Goal: Transaction & Acquisition: Purchase product/service

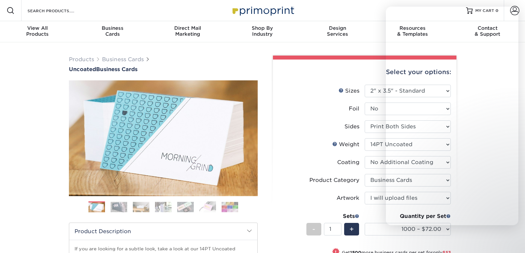
select select "2.00x3.50"
select select "3b5148f1-0588-4f88-a218-97bcfdce65c1"
select select "upload"
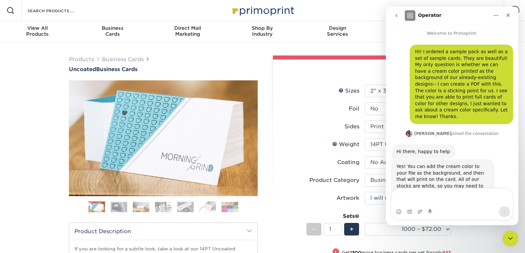
scroll to position [1, 0]
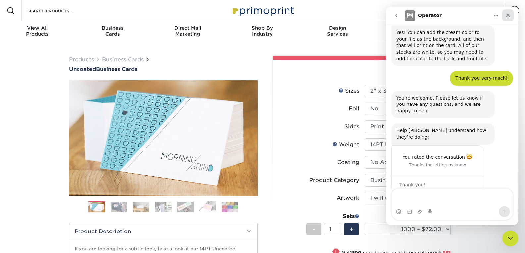
click at [510, 17] on icon "Close" at bounding box center [507, 15] width 5 height 5
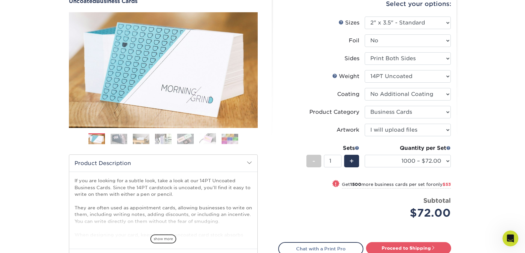
scroll to position [81, 0]
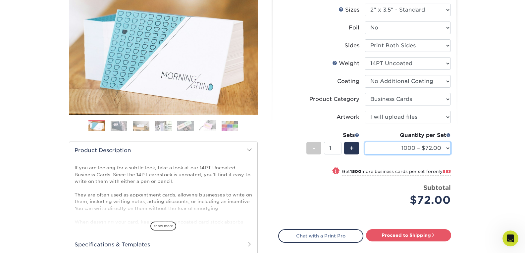
click at [429, 147] on select "100* – $10.00 250* – $25.00 500 – $50.00 1000 – $72.00 2500 – $125.00 5000 – $1…" at bounding box center [408, 148] width 86 height 13
select select "100* – $10.00"
click at [365, 142] on select "100* – $10.00 250* – $25.00 500 – $50.00 1000 – $72.00 2500 – $125.00 5000 – $1…" at bounding box center [408, 148] width 86 height 13
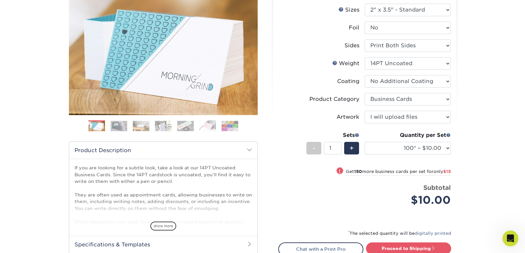
click at [489, 144] on div "Products Business Cards Uncoated Business Cards Previous Next 100" at bounding box center [262, 140] width 525 height 359
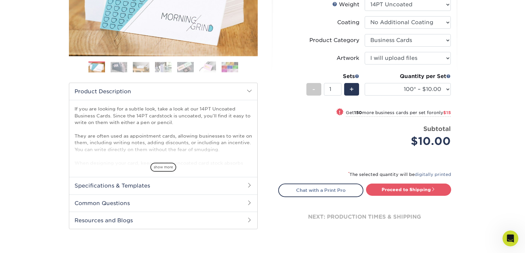
scroll to position [140, 0]
click at [416, 190] on link "Proceed to Shipping" at bounding box center [408, 189] width 85 height 12
type input "Set 1"
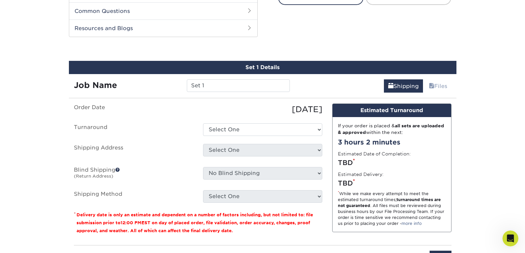
scroll to position [342, 0]
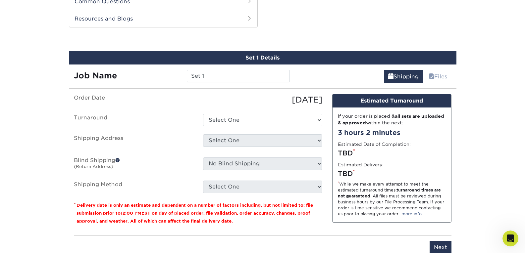
click at [263, 127] on ul "Order Date 09/03/2025 Turnaround Select One 2-4 Business Days 2 Day Next Busine…" at bounding box center [198, 143] width 248 height 99
click at [273, 118] on select "Select One 2-4 Business Days 2 Day Next Business Day" at bounding box center [262, 120] width 119 height 13
select select "4c2c72ee-1c68-4ec0-9d3e-319953a38893"
click at [203, 114] on select "Select One 2-4 Business Days 2 Day Next Business Day" at bounding box center [262, 120] width 119 height 13
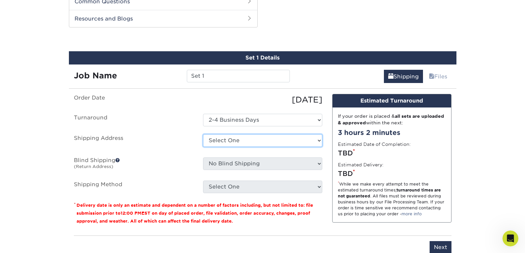
click at [266, 139] on select "Select One + Add New Address - Login" at bounding box center [262, 140] width 119 height 13
click at [203, 147] on select "Select One + Add New Address - Login" at bounding box center [262, 140] width 119 height 13
select select "-1"
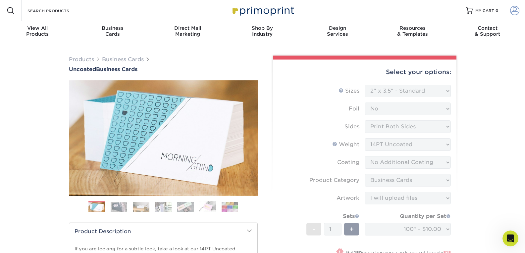
click at [512, 12] on span at bounding box center [514, 10] width 9 height 9
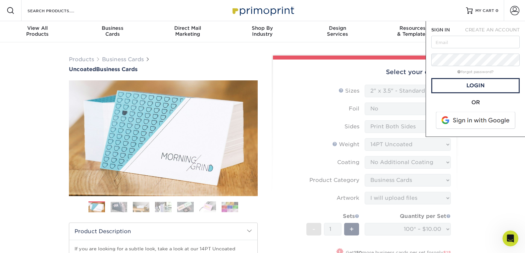
click at [465, 127] on span at bounding box center [476, 120] width 84 height 17
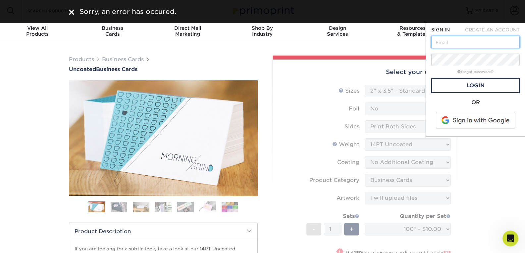
click at [481, 44] on input "text" at bounding box center [475, 42] width 88 height 13
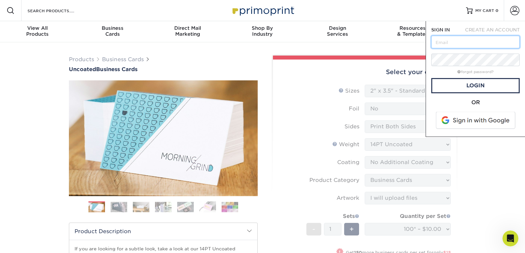
type input "[PERSON_NAME][EMAIL_ADDRESS][DOMAIN_NAME]"
click at [480, 73] on link "forgot password?" at bounding box center [475, 72] width 36 height 4
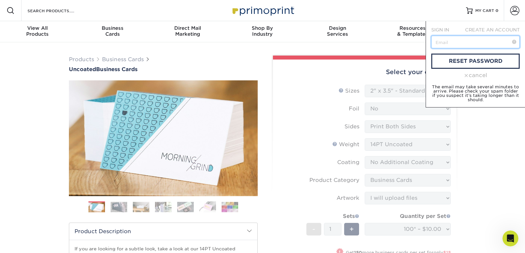
click at [479, 42] on input "text" at bounding box center [475, 42] width 88 height 13
type input "[PERSON_NAME][EMAIL_ADDRESS][DOMAIN_NAME]"
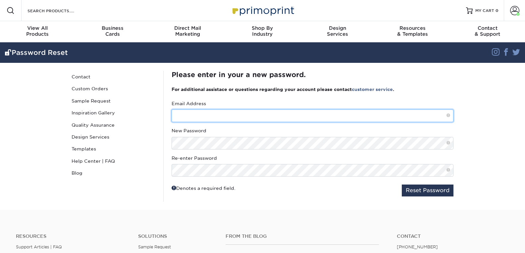
click at [243, 111] on input "text" at bounding box center [313, 116] width 282 height 13
type input ","
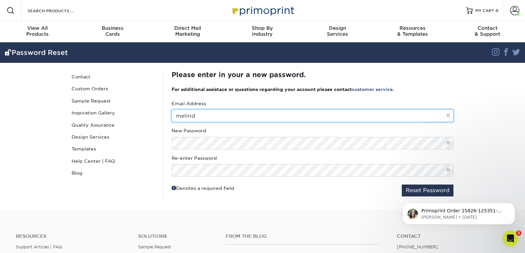
type input "melinda@interlakesdental.com"
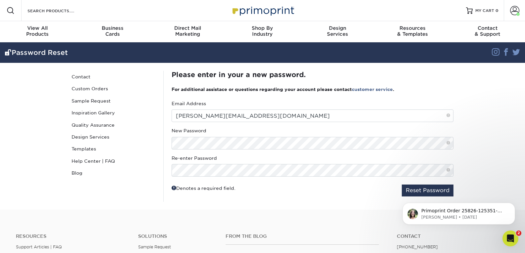
click at [235, 135] on div "New Password" at bounding box center [313, 139] width 282 height 22
click at [448, 144] on span at bounding box center [448, 143] width 4 height 6
click at [433, 190] on html "Primoprint Order 25826-125351-41898 Hello! Thank you for placing your print ord…" at bounding box center [458, 212] width 132 height 46
click at [420, 190] on html "Primoprint Order 25826-125351-41898 Hello! Thank you for placing your print ord…" at bounding box center [458, 212] width 132 height 46
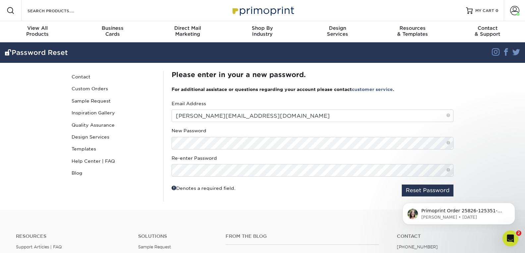
click at [379, 189] on div "Denotes a required field. Reset Password" at bounding box center [313, 191] width 282 height 12
click at [420, 192] on body "Primoprint Order 25826-125351-41898 Hello! Thank you for placing your print ord…" at bounding box center [458, 212] width 127 height 41
drag, startPoint x: 423, startPoint y: 190, endPoint x: 375, endPoint y: 196, distance: 47.7
click at [392, 196] on html "Primoprint Order 25826-125351-41898 Hello! Thank you for placing your print ord…" at bounding box center [458, 212] width 132 height 46
click at [379, 196] on div "Denotes a required field. Reset Password" at bounding box center [313, 191] width 282 height 12
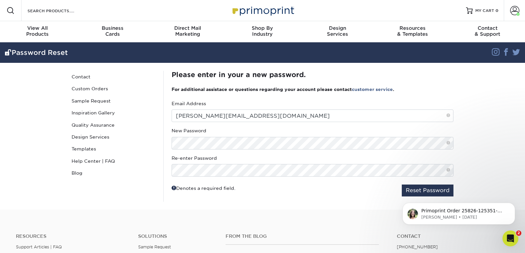
drag, startPoint x: 423, startPoint y: 190, endPoint x: 422, endPoint y: 181, distance: 8.6
click at [422, 189] on html "Primoprint Order 25826-125351-41898 Hello! Thank you for placing your print ord…" at bounding box center [458, 212] width 132 height 46
click at [425, 181] on fieldset "Email Address melinda@interlakesdental.com New Password Re-enter Password Reset…" at bounding box center [313, 151] width 282 height 102
click at [425, 186] on button "Reset Password" at bounding box center [428, 191] width 52 height 12
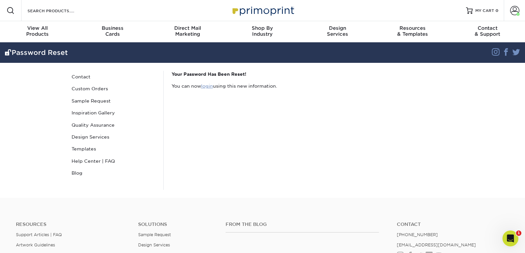
click at [206, 86] on link "login" at bounding box center [207, 85] width 12 height 5
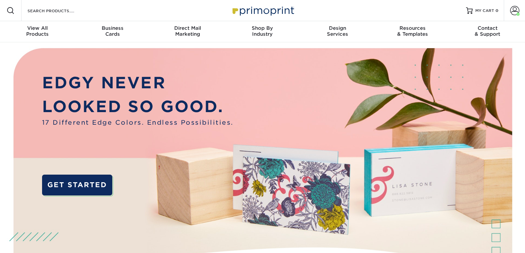
click at [206, 86] on p "EDGY NEVER" at bounding box center [137, 83] width 191 height 24
click at [511, 13] on span at bounding box center [514, 10] width 9 height 9
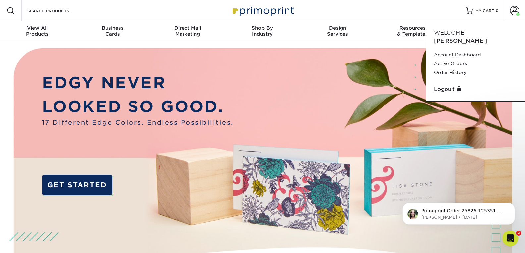
click at [99, 7] on div "Resources Menu Search Products Account Welcome, Melinda Account Dashboard Activ…" at bounding box center [262, 10] width 525 height 21
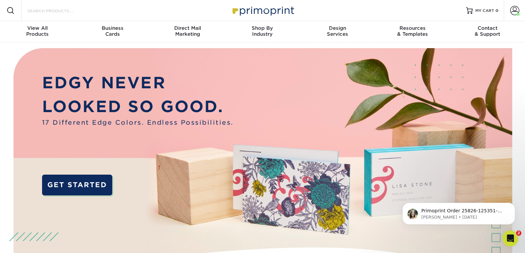
click at [63, 9] on input "Search Products" at bounding box center [59, 11] width 65 height 8
type input "uncoated"
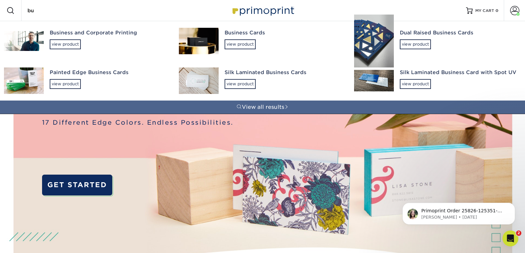
type input "b"
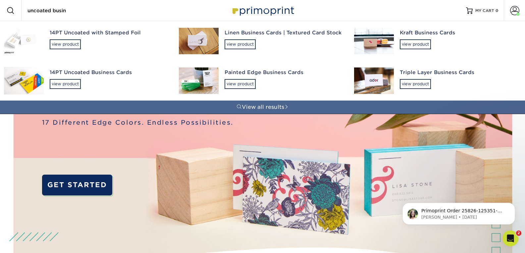
type input "uncoated busin"
click at [89, 82] on div "14PT Uncoated Business Cards view product" at bounding box center [108, 79] width 117 height 36
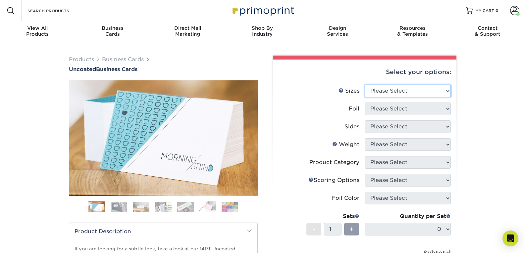
click at [406, 88] on select "Please Select 1.5" x 3.5" - Mini 1.75" x 3.5" - Mini 2" x 3.5" - Standard 2" x …" at bounding box center [408, 91] width 86 height 13
select select "2.00x3.50"
click at [365, 85] on select "Please Select 1.5" x 3.5" - Mini 1.75" x 3.5" - Mini 2" x 3.5" - Standard 2" x …" at bounding box center [408, 91] width 86 height 13
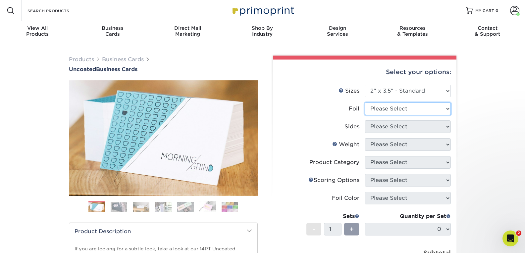
click at [420, 111] on select "Please Select Yes No" at bounding box center [408, 109] width 86 height 13
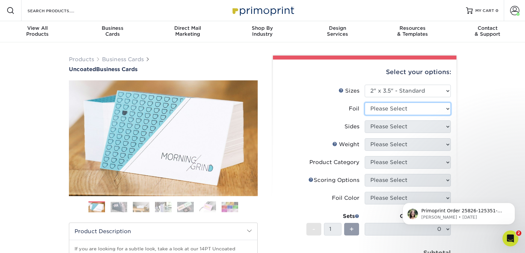
select select "0"
click at [365, 103] on select "Please Select Yes No" at bounding box center [408, 109] width 86 height 13
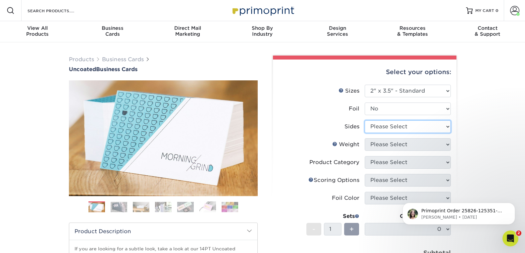
click at [423, 124] on select "Please Select Print Both Sides Print Front Only" at bounding box center [408, 127] width 86 height 13
select select "13abbda7-1d64-4f25-8bb2-c179b224825d"
click at [365, 121] on select "Please Select Print Both Sides Print Front Only" at bounding box center [408, 127] width 86 height 13
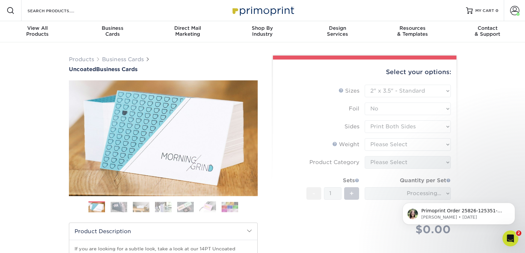
click at [424, 144] on form "Sizes Help Sizes Please Select 1.5" x 3.5" - Mini 1.75" x 3.5" - Mini 2" x 3.5"…" at bounding box center [364, 168] width 173 height 167
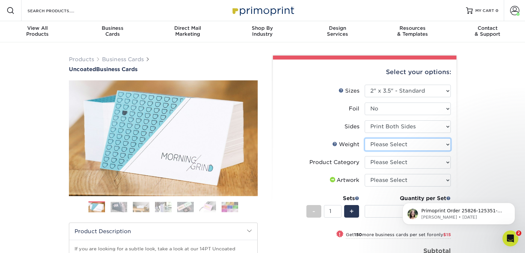
click at [424, 144] on select "Please Select 14PT Uncoated" at bounding box center [408, 144] width 86 height 13
select select "14PT Uncoated"
click at [365, 138] on select "Please Select 14PT Uncoated" at bounding box center [408, 144] width 86 height 13
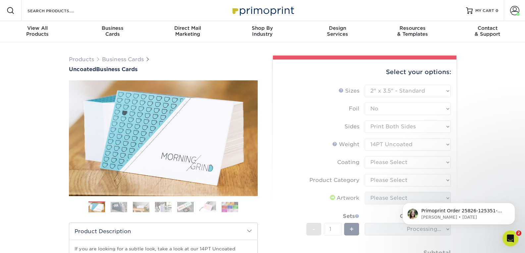
click at [431, 164] on form "Sizes Help Sizes Please Select 1.5" x 3.5" - Mini 1.75" x 3.5" - Mini 2" x 3.5"…" at bounding box center [364, 186] width 173 height 202
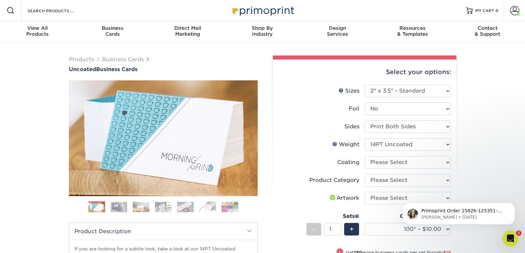
click at [490, 89] on div "Products Business Cards Uncoated Business Cards Previous Next 100" at bounding box center [262, 221] width 525 height 359
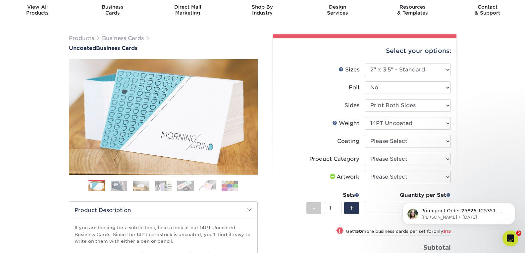
scroll to position [22, 0]
click at [426, 142] on select at bounding box center [408, 141] width 86 height 13
select select "3e7618de-abca-4bda-9f97-8b9129e913d8"
click at [365, 135] on select at bounding box center [408, 141] width 86 height 13
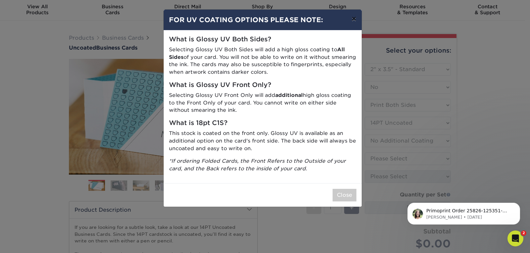
click at [354, 19] on button "×" at bounding box center [353, 19] width 15 height 19
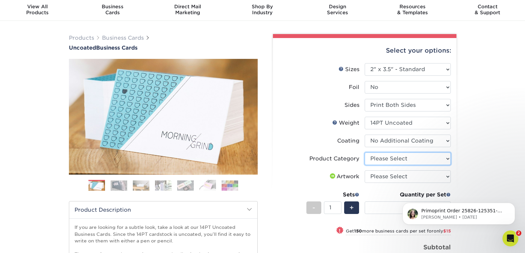
click at [412, 154] on select "Please Select Business Cards" at bounding box center [408, 159] width 86 height 13
click at [400, 184] on li "Artwork Please Select I will upload files I need a design - $100" at bounding box center [365, 180] width 172 height 18
click at [420, 167] on li "Product Category Please Select Business Cards" at bounding box center [365, 162] width 172 height 18
click at [427, 162] on select "Please Select Business Cards" at bounding box center [408, 159] width 86 height 13
select select "3b5148f1-0588-4f88-a218-97bcfdce65c1"
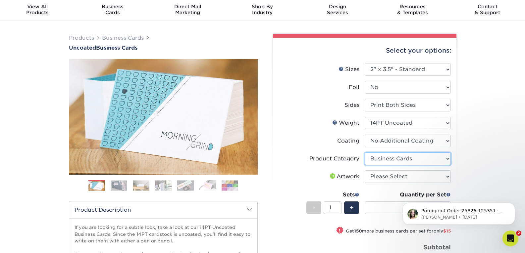
click at [365, 153] on select "Please Select Business Cards" at bounding box center [408, 159] width 86 height 13
click at [421, 175] on select "Please Select I will upload files I need a design - $100" at bounding box center [408, 177] width 86 height 13
select select "upload"
click at [365, 171] on select "Please Select I will upload files I need a design - $100" at bounding box center [408, 177] width 86 height 13
click at [482, 147] on div "Products Business Cards Uncoated Business Cards Previous Next 100" at bounding box center [262, 200] width 525 height 359
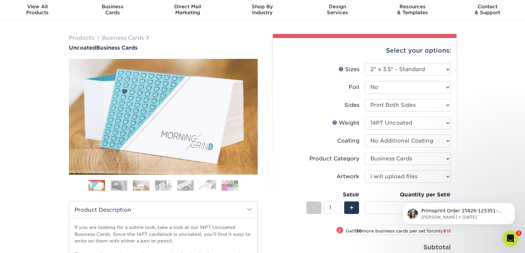
click at [482, 122] on div "Products Business Cards Uncoated Business Cards Previous Next 100" at bounding box center [262, 200] width 525 height 359
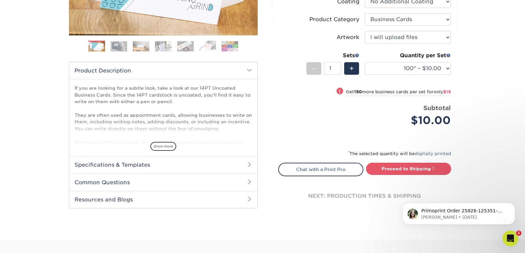
scroll to position [162, 0]
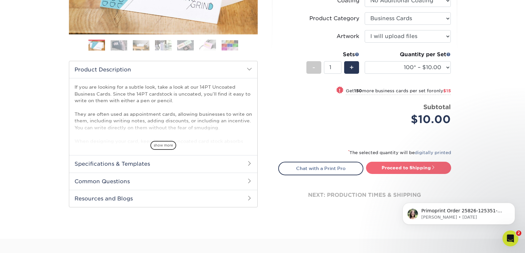
click at [408, 169] on link "Proceed to Shipping" at bounding box center [408, 168] width 85 height 12
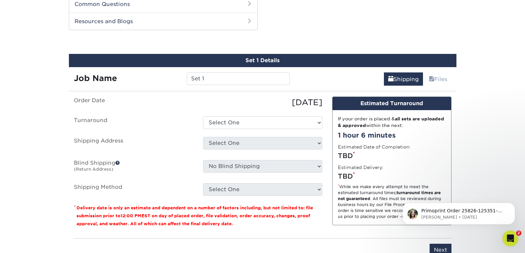
scroll to position [342, 0]
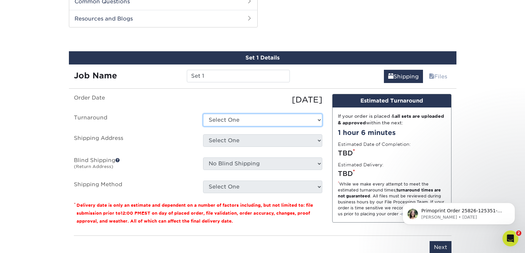
click at [262, 118] on select "Select One 2-4 Business Days 2 Day Next Business Day" at bounding box center [262, 120] width 119 height 13
select select "4c2c72ee-1c68-4ec0-9d3e-319953a38893"
click at [203, 114] on select "Select One 2-4 Business Days 2 Day Next Business Day" at bounding box center [262, 120] width 119 height 13
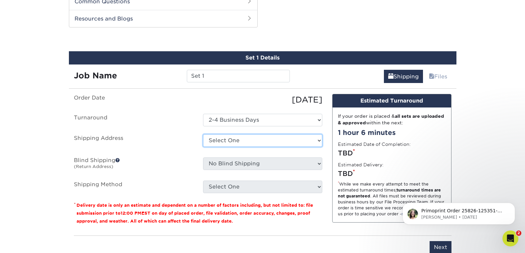
click at [269, 137] on select "Select One Mk Home + Add New Address" at bounding box center [262, 140] width 119 height 13
click at [181, 130] on ul "Order Date 09/03/2025 Turnaround Select One 2-4 Business Days 2 Day Next Busine…" at bounding box center [198, 143] width 248 height 99
click at [226, 146] on select "Select One Mk Home + Add New Address" at bounding box center [262, 140] width 119 height 13
click at [166, 124] on label "Turnaround" at bounding box center [133, 120] width 129 height 13
click at [229, 137] on select "Select One Mk Home + Add New Address" at bounding box center [262, 140] width 119 height 13
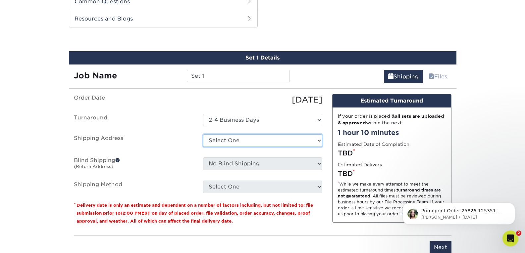
select select "285438"
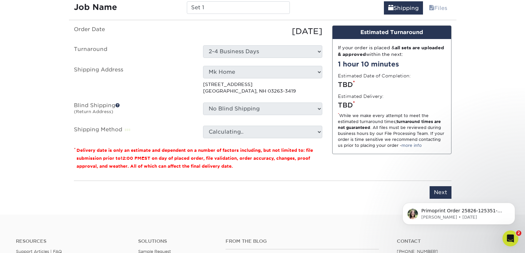
scroll to position [411, 0]
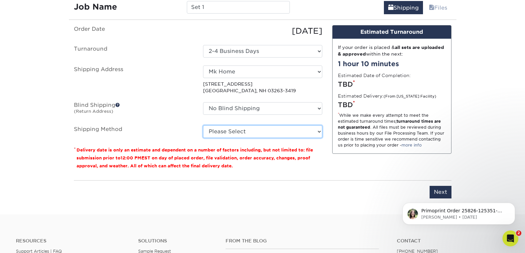
click at [292, 135] on select "Please Select Ground Shipping (+$7.84) 3 Day Shipping Service (+$26.64) 2 Day A…" at bounding box center [262, 132] width 119 height 13
select select "03"
click at [203, 126] on select "Please Select Ground Shipping (+$7.84) 3 Day Shipping Service (+$26.64) 2 Day A…" at bounding box center [262, 132] width 119 height 13
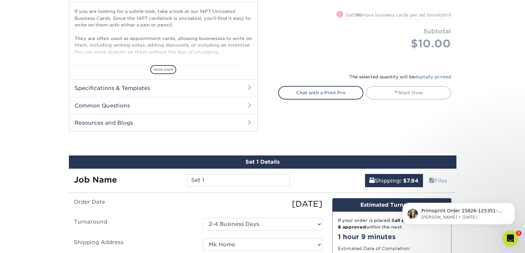
scroll to position [237, 0]
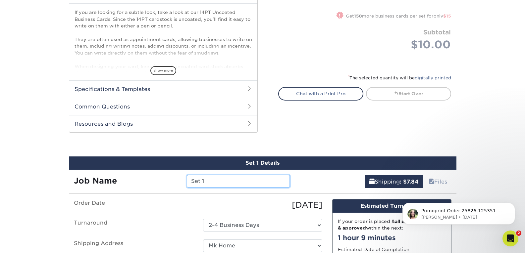
click at [239, 185] on input "Set 1" at bounding box center [238, 181] width 103 height 13
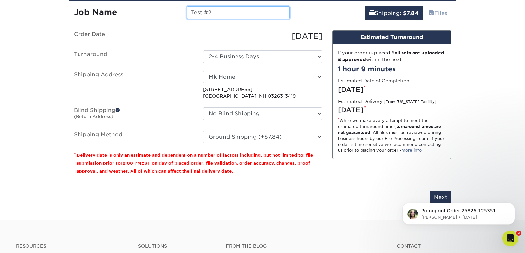
scroll to position [406, 0]
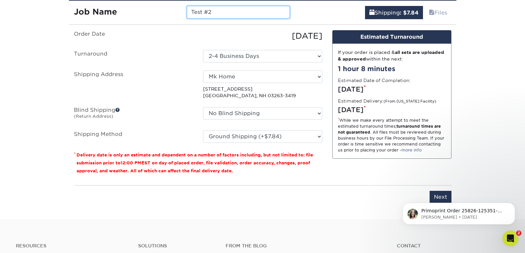
type input "Test #2"
click at [433, 195] on div "Primoprint Order 25826-125351-41898 Hello! Thank you for placing your print ord…" at bounding box center [459, 183] width 122 height 83
click at [439, 196] on div "Primoprint Order 25826-125351-41898 Hello! Thank you for placing your print ord…" at bounding box center [459, 183] width 122 height 83
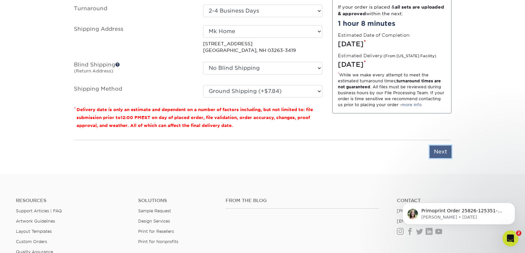
click at [445, 154] on input "Next" at bounding box center [441, 152] width 22 height 13
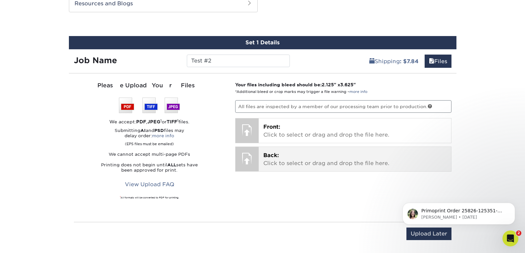
scroll to position [357, 0]
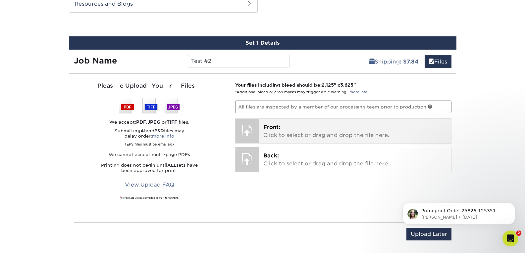
click at [257, 131] on div at bounding box center [246, 130] width 23 height 23
click at [277, 125] on span "Front:" at bounding box center [271, 127] width 17 height 6
click at [289, 129] on p "Front: Click to select or drag and drop the file here." at bounding box center [354, 132] width 183 height 16
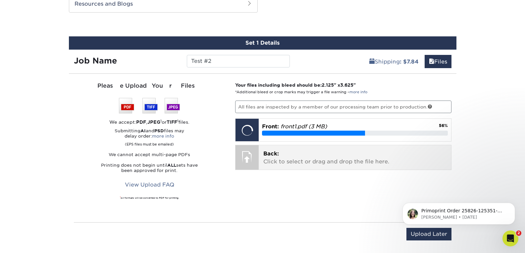
click at [282, 160] on p "Back: Click to select or drag and drop the file here." at bounding box center [354, 158] width 183 height 16
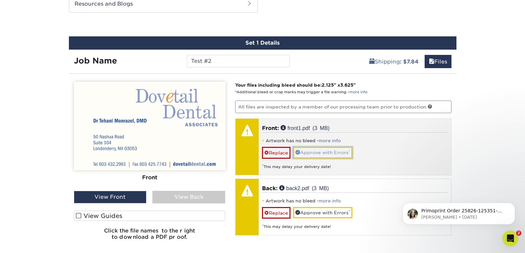
click at [340, 152] on link "Approve with Errors *" at bounding box center [322, 152] width 59 height 11
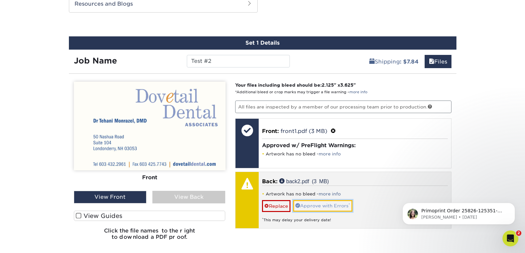
click at [324, 204] on link "Approve with Errors *" at bounding box center [322, 205] width 59 height 11
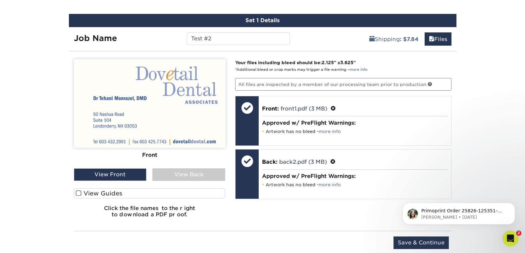
scroll to position [379, 0]
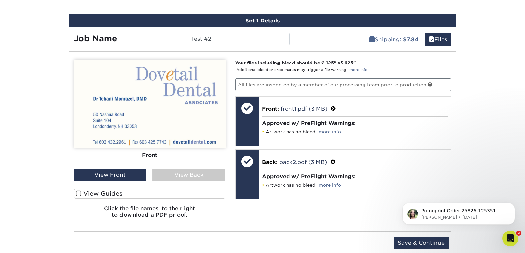
drag, startPoint x: 178, startPoint y: 182, endPoint x: 187, endPoint y: 171, distance: 14.8
click at [187, 171] on div "Front Back View Front View Back Front" at bounding box center [150, 142] width 152 height 164
click at [187, 171] on div "View Back" at bounding box center [188, 175] width 73 height 13
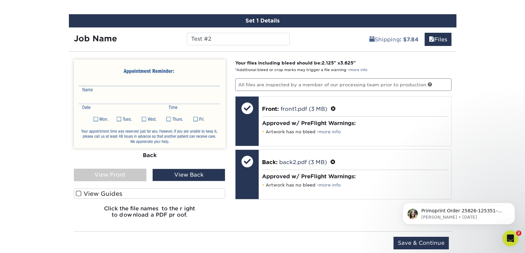
click at [137, 172] on div "View Front" at bounding box center [110, 175] width 73 height 13
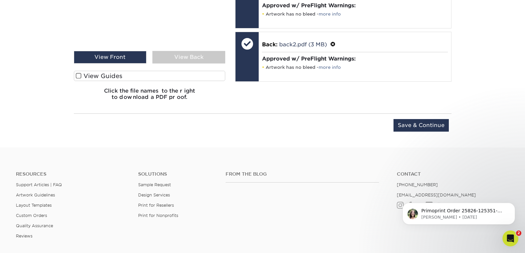
scroll to position [497, 0]
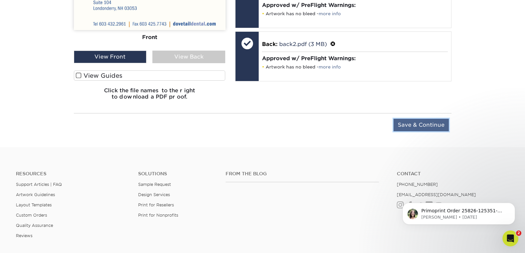
click at [438, 125] on input "Save & Continue" at bounding box center [420, 125] width 55 height 13
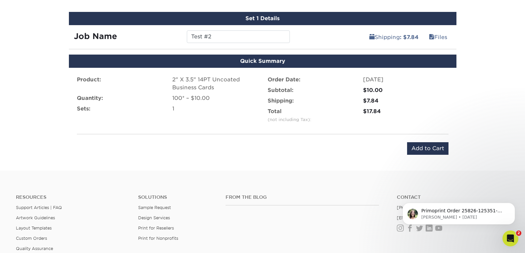
scroll to position [382, 0]
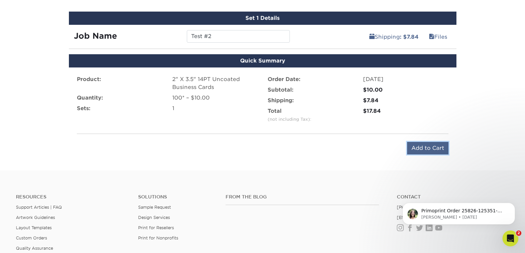
click at [431, 150] on input "Add to Cart" at bounding box center [427, 148] width 41 height 13
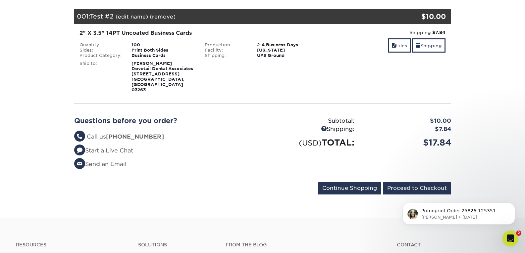
scroll to position [92, 0]
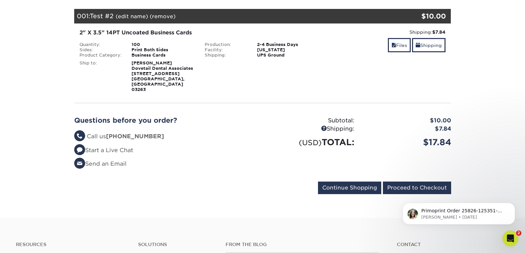
click at [425, 177] on div "Primoprint Order 25826-125351-41898 Hello! Thank you for placing your print ord…" at bounding box center [459, 183] width 122 height 83
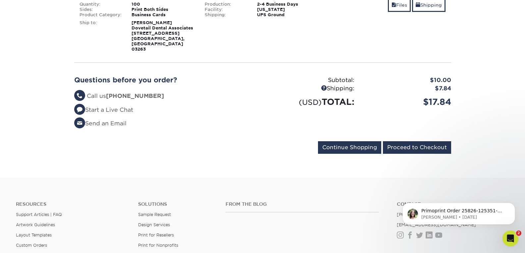
scroll to position [133, 0]
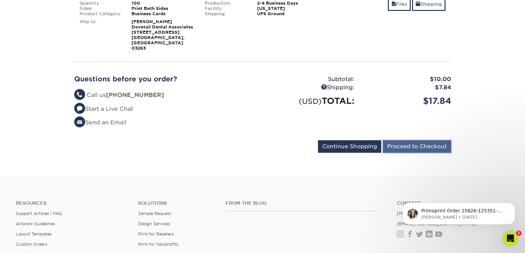
click at [419, 140] on input "Proceed to Checkout" at bounding box center [417, 146] width 68 height 13
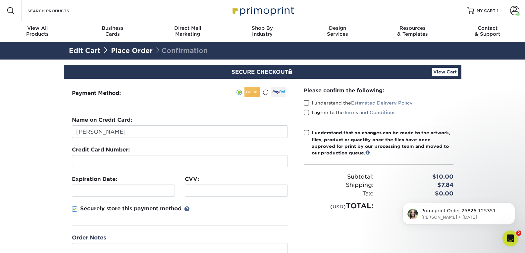
click at [337, 207] on small "(USD)" at bounding box center [338, 207] width 16 height 6
click at [225, 186] on div at bounding box center [236, 191] width 103 height 12
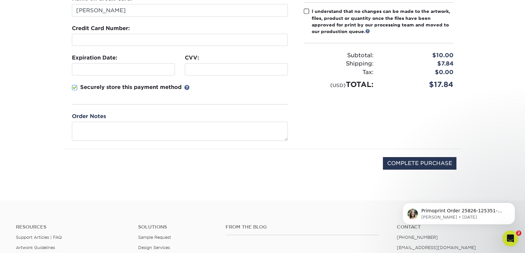
scroll to position [122, 0]
click at [416, 165] on input "COMPLETE PURCHASE" at bounding box center [420, 163] width 74 height 13
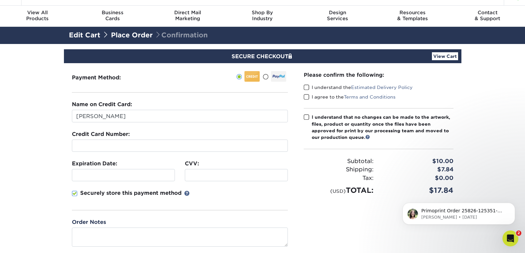
scroll to position [16, 0]
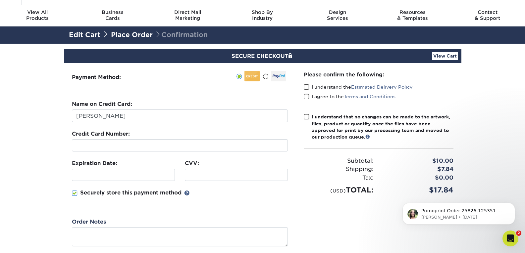
click at [308, 115] on span at bounding box center [307, 117] width 6 height 6
click at [0, 0] on input "I understand that no changes can be made to the artwork, files, product or quan…" at bounding box center [0, 0] width 0 height 0
click at [308, 85] on span at bounding box center [307, 87] width 6 height 6
click at [0, 0] on input "I understand the Estimated Delivery Policy" at bounding box center [0, 0] width 0 height 0
drag, startPoint x: 307, startPoint y: 91, endPoint x: 305, endPoint y: 101, distance: 10.2
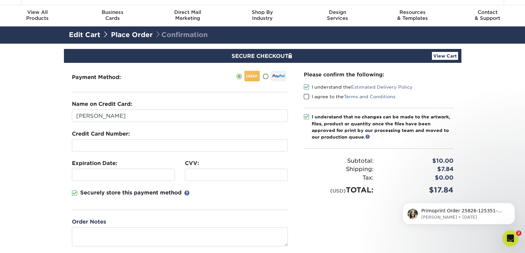
click at [305, 101] on div "Please confirm the following: I understand the Estimated Delivery Policy I agre…" at bounding box center [379, 133] width 150 height 125
click at [305, 101] on div "I agree to the Terms and Conditions" at bounding box center [379, 97] width 150 height 9
click at [306, 99] on span at bounding box center [307, 97] width 6 height 6
click at [0, 0] on input "I agree to the Terms and Conditions" at bounding box center [0, 0] width 0 height 0
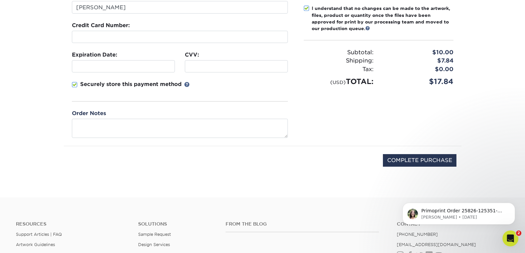
scroll to position [126, 0]
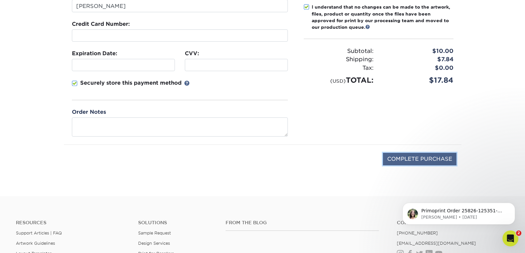
click at [396, 153] on input "COMPLETE PURCHASE" at bounding box center [420, 159] width 74 height 13
type input "PROCESSING, PLEASE WAIT..."
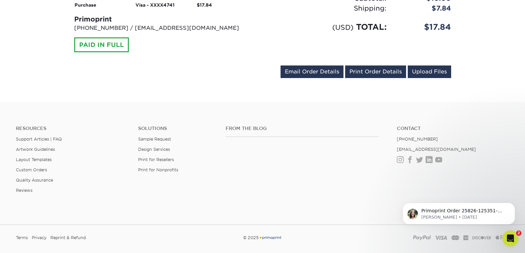
scroll to position [303, 0]
